Goal: Task Accomplishment & Management: Manage account settings

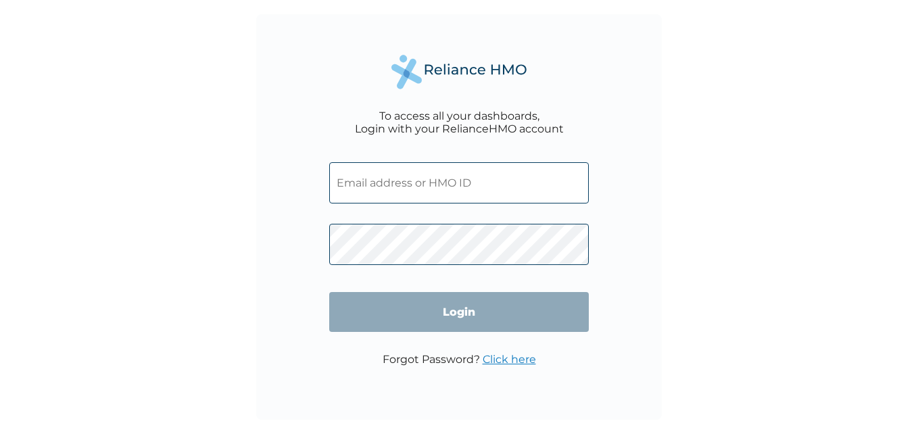
click at [507, 184] on input "text" at bounding box center [459, 182] width 260 height 41
click at [372, 176] on input "text" at bounding box center [459, 182] width 260 height 41
click at [485, 180] on input "text" at bounding box center [459, 182] width 260 height 41
type input "[EMAIL_ADDRESS][DOMAIN_NAME]"
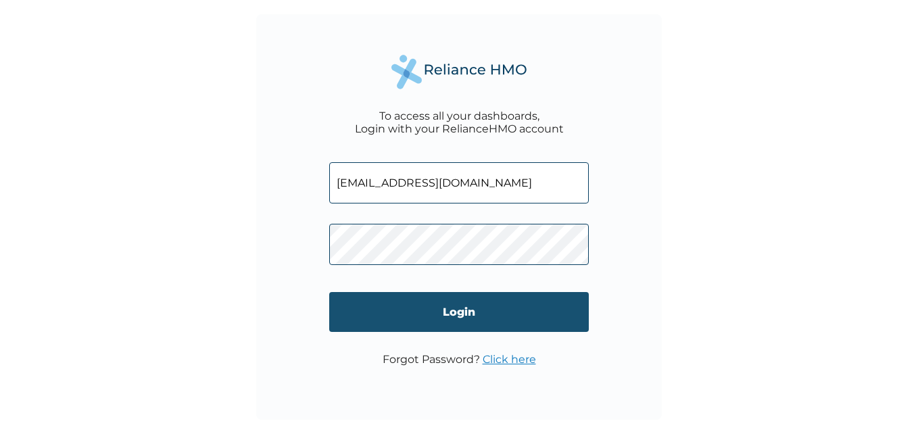
click at [466, 314] on input "Login" at bounding box center [459, 312] width 260 height 40
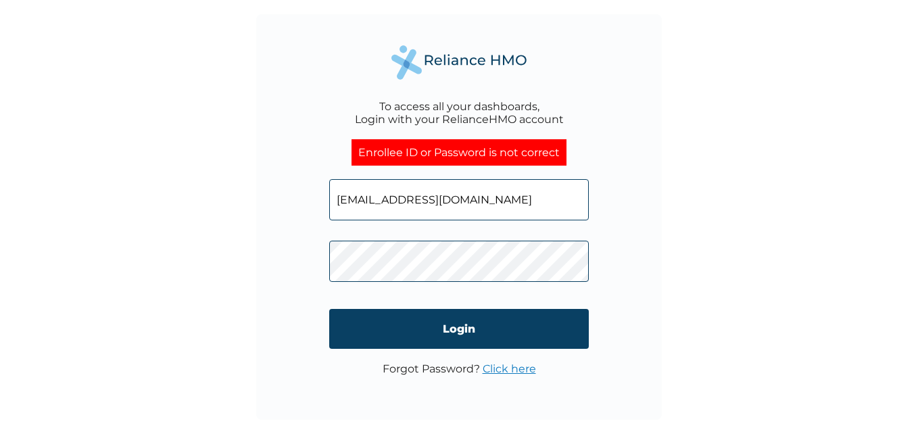
click at [522, 207] on input "[EMAIL_ADDRESS][DOMAIN_NAME]" at bounding box center [459, 199] width 260 height 41
type input "j"
type input "ENP/12099/A"
click at [517, 370] on link "Click here" at bounding box center [509, 368] width 53 height 13
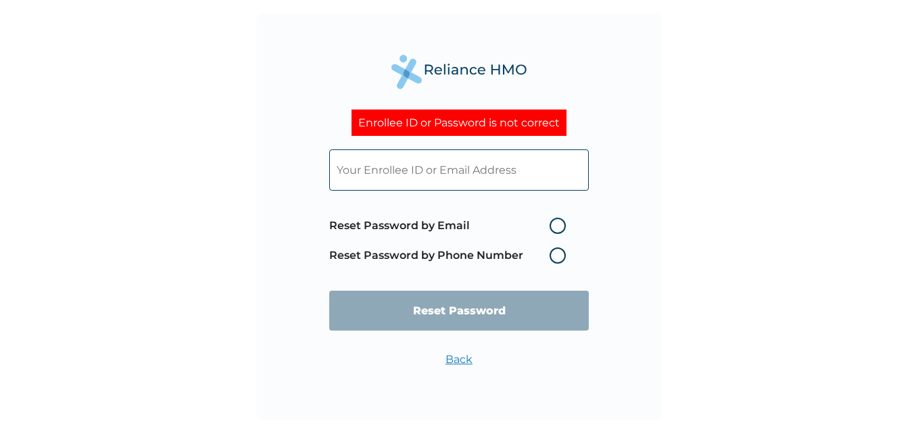
click at [558, 260] on label "Reset Password by Phone Number" at bounding box center [450, 255] width 243 height 16
click at [487, 254] on label "Reset Password by Phone Number" at bounding box center [450, 255] width 243 height 16
click at [558, 255] on label "Reset Password by Phone Number" at bounding box center [450, 255] width 243 height 16
click at [560, 258] on label "Reset Password by Phone Number" at bounding box center [450, 255] width 243 height 16
click at [558, 224] on label "Reset Password by Email" at bounding box center [450, 226] width 243 height 16
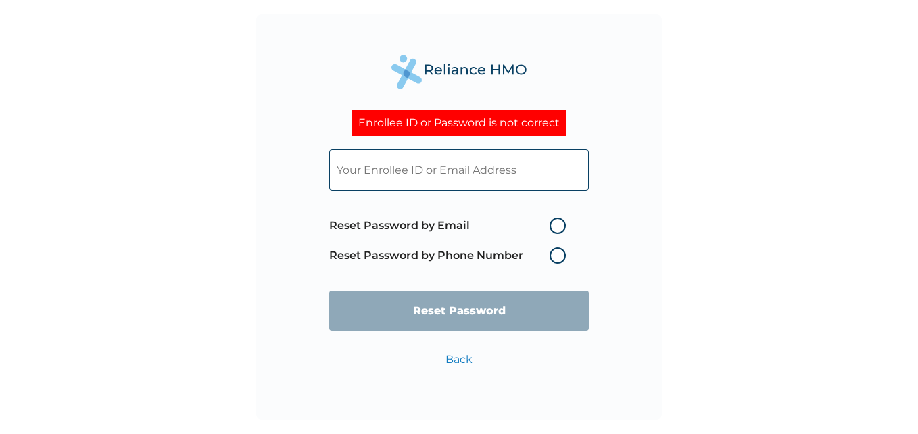
click at [552, 224] on input "Reset Password by Email" at bounding box center [542, 226] width 22 height 22
radio input "true"
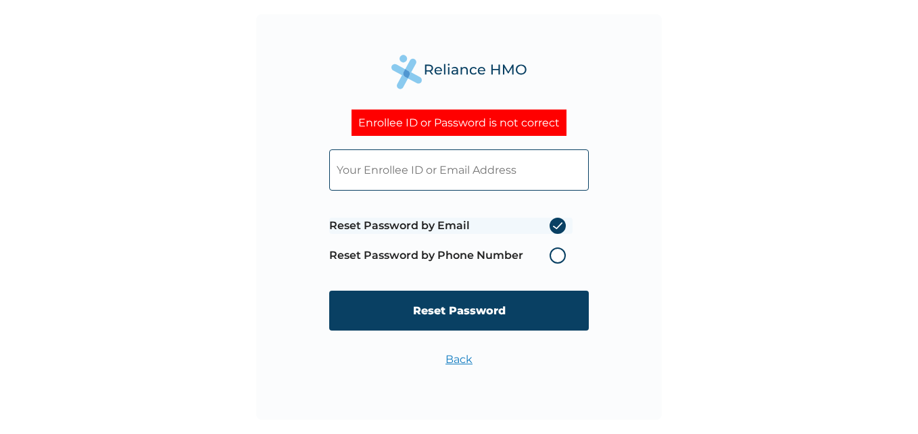
click at [558, 256] on label "Reset Password by Phone Number" at bounding box center [450, 255] width 243 height 16
click at [557, 226] on label "Reset Password by Email" at bounding box center [450, 226] width 243 height 16
click at [552, 226] on input "Reset Password by Email" at bounding box center [542, 226] width 22 height 22
click at [558, 225] on label "Reset Password by Email" at bounding box center [450, 226] width 243 height 16
click at [552, 225] on input "Reset Password by Email" at bounding box center [542, 226] width 22 height 22
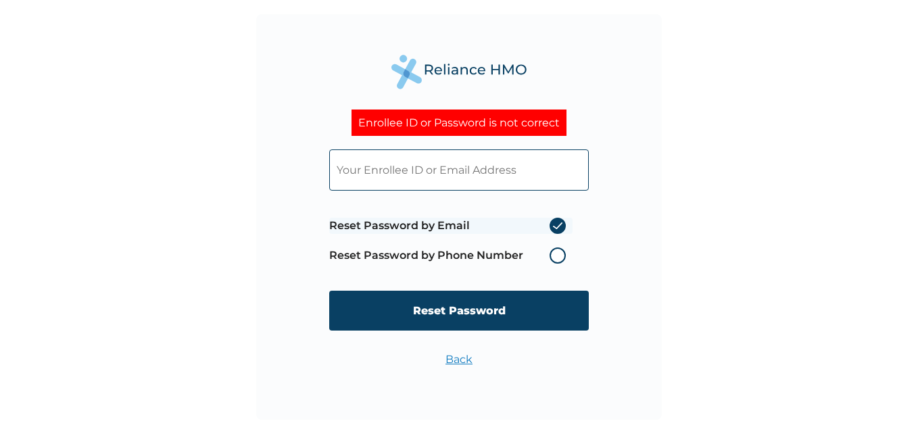
click at [555, 254] on label "Reset Password by Phone Number" at bounding box center [450, 255] width 243 height 16
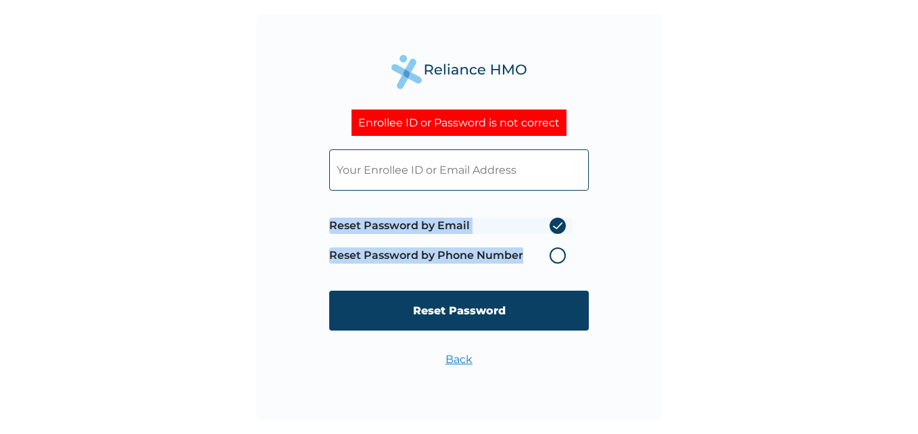
click at [555, 254] on label "Reset Password by Phone Number" at bounding box center [450, 255] width 243 height 16
click at [461, 359] on link "Back" at bounding box center [458, 359] width 27 height 13
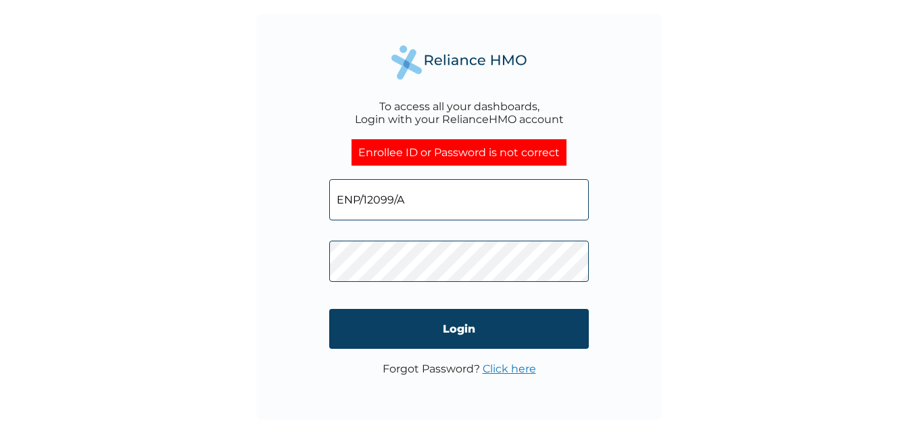
click at [500, 370] on link "Click here" at bounding box center [509, 368] width 53 height 13
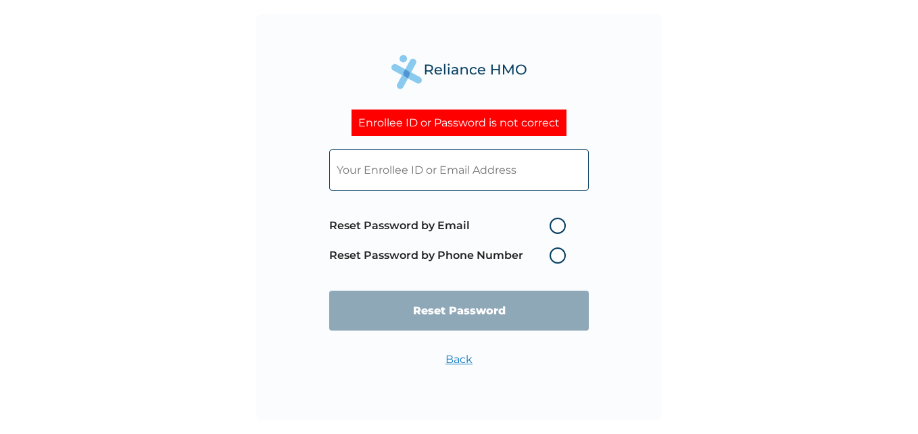
click at [558, 258] on label "Reset Password by Phone Number" at bounding box center [450, 255] width 243 height 16
click at [557, 256] on label "Reset Password by Phone Number" at bounding box center [450, 255] width 243 height 16
click at [558, 257] on label "Reset Password by Phone Number" at bounding box center [450, 255] width 243 height 16
click at [555, 225] on label "Reset Password by Email" at bounding box center [450, 226] width 243 height 16
click at [552, 225] on input "Reset Password by Email" at bounding box center [542, 226] width 22 height 22
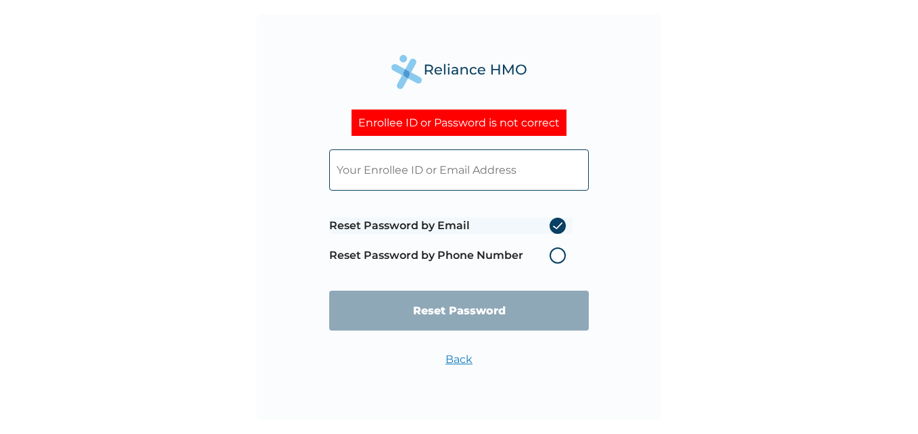
radio input "true"
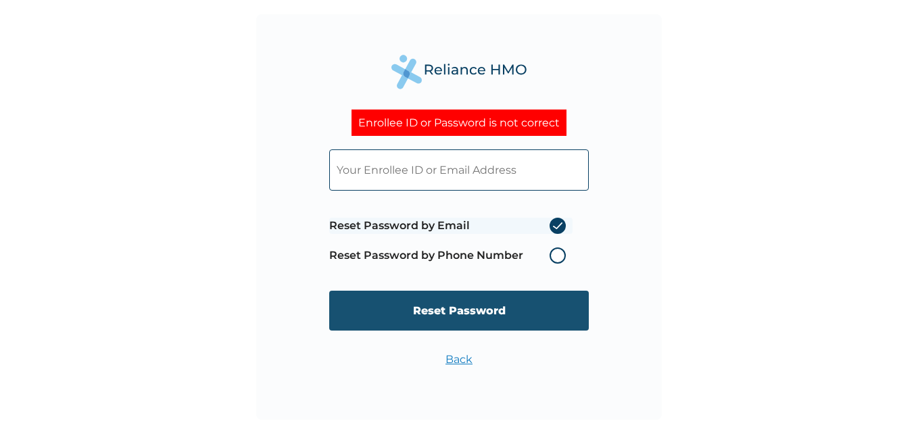
click at [477, 310] on input "Reset Password" at bounding box center [459, 311] width 260 height 40
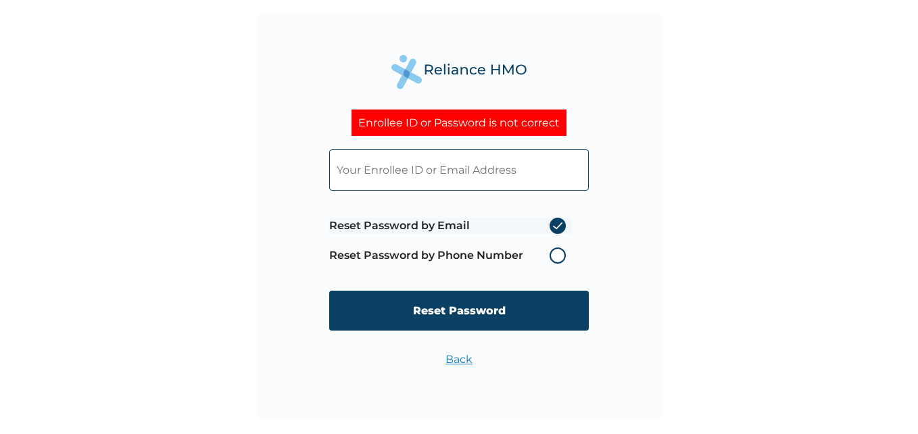
click at [428, 170] on input "text" at bounding box center [459, 169] width 260 height 41
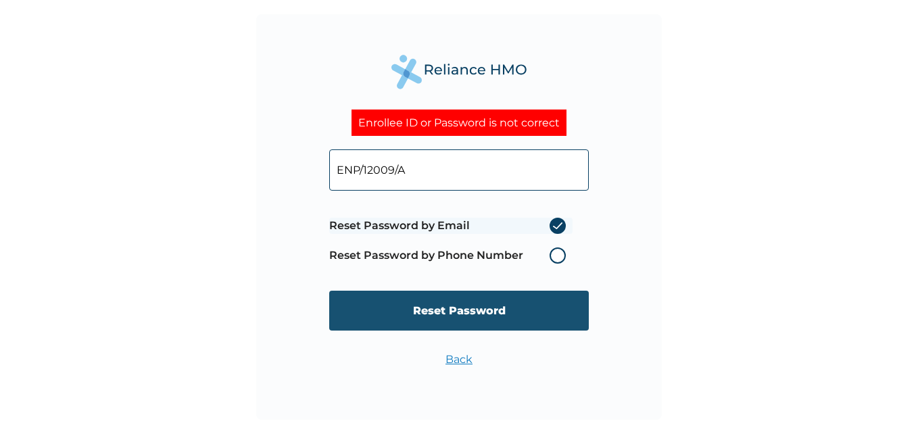
type input "ENP/12009/A"
click at [464, 310] on input "Reset Password" at bounding box center [459, 311] width 260 height 40
